Goal: Information Seeking & Learning: Learn about a topic

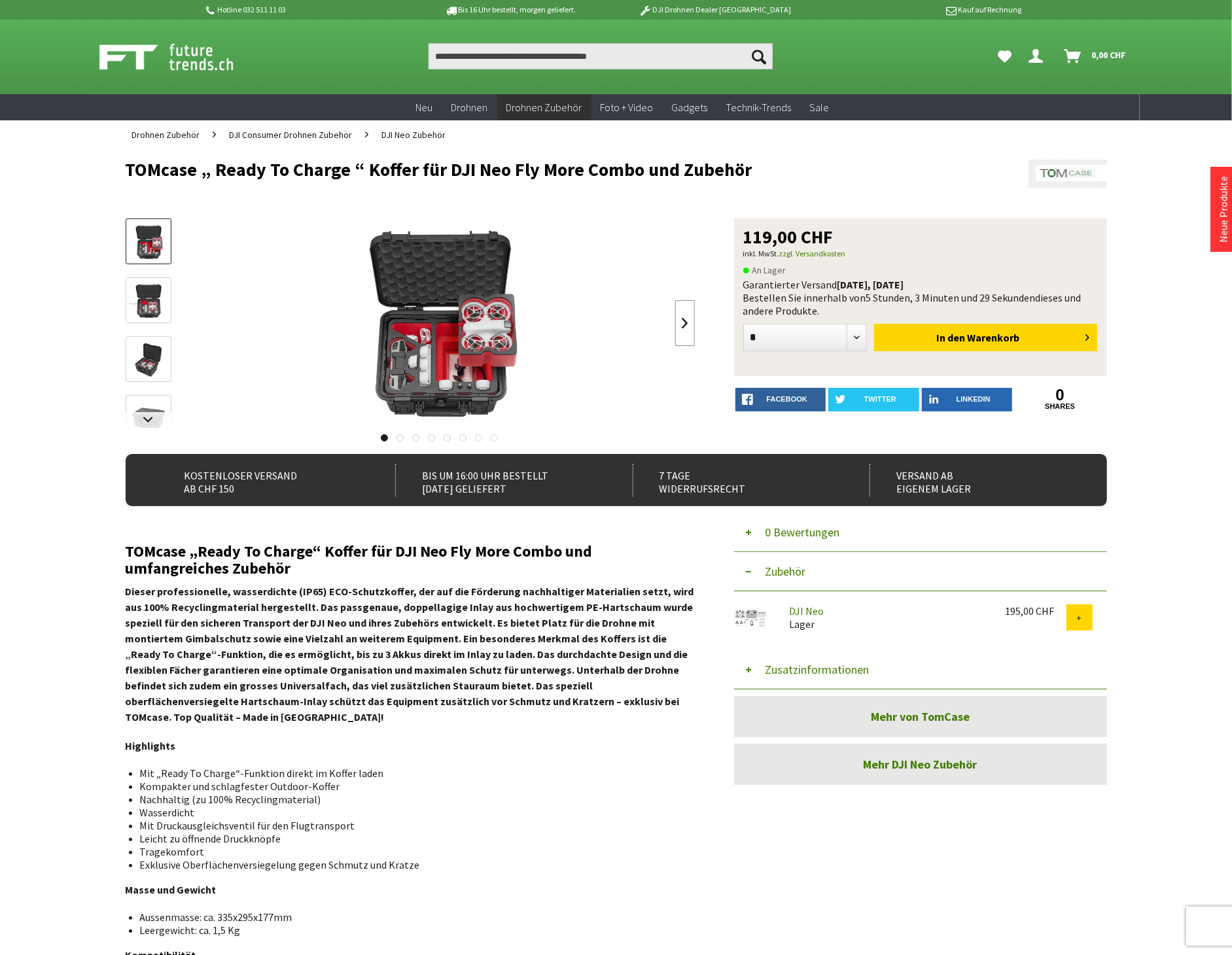
click at [689, 326] on link at bounding box center [685, 323] width 20 height 46
click at [853, 662] on button "Zusatzinformationen" at bounding box center [920, 670] width 373 height 39
